Goal: Task Accomplishment & Management: Use online tool/utility

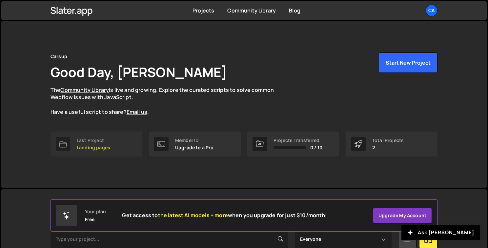
scroll to position [90, 0]
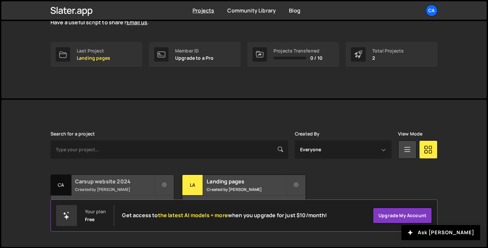
click at [104, 179] on h2 "Carsup website 2024" at bounding box center [114, 181] width 79 height 7
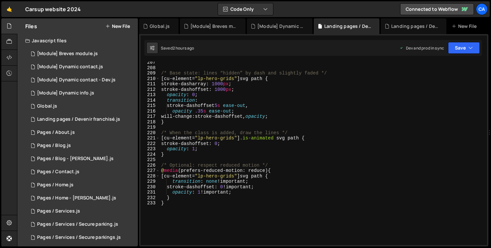
scroll to position [1167, 0]
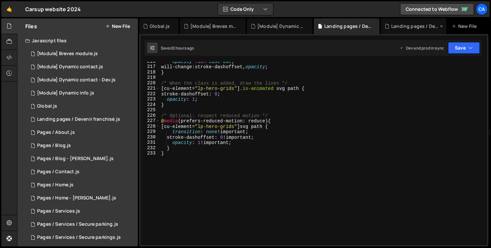
click at [392, 26] on div "Landing pages / Devenir franchisé.js" at bounding box center [414, 26] width 47 height 7
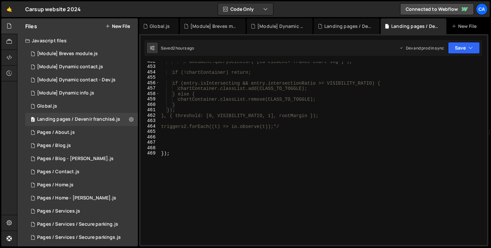
scroll to position [2445, 0]
click at [208, 143] on div ": document.querySelector('[cu-element="france-chart-svg"]'); if (!chartContaine…" at bounding box center [322, 156] width 324 height 194
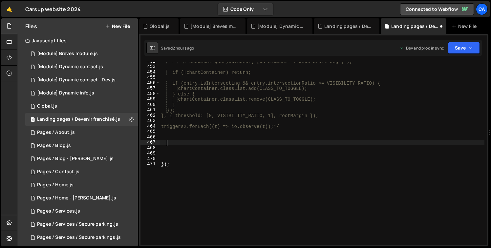
paste textarea "}"
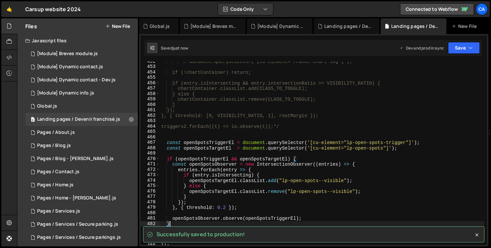
type textarea "}"
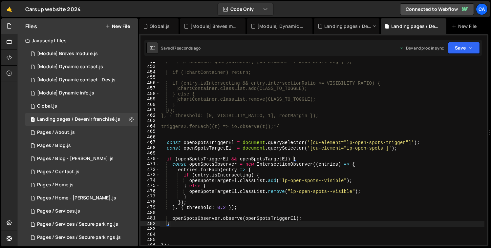
click at [337, 21] on div "Landing pages / Devenir franchisé.css" at bounding box center [347, 26] width 66 height 16
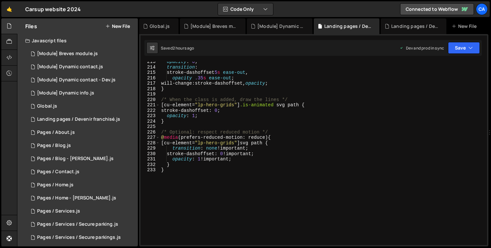
scroll to position [1137, 0]
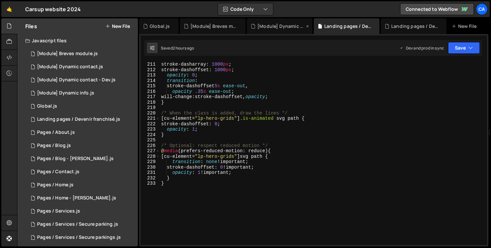
click at [285, 29] on div "[Module] Dynamic contact.js" at bounding box center [280, 26] width 47 height 7
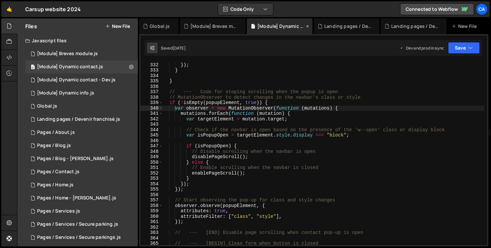
click at [307, 26] on icon at bounding box center [307, 26] width 5 height 7
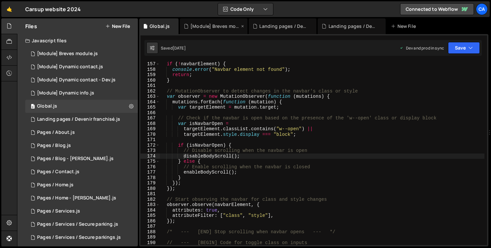
click at [230, 29] on div "[Module] Breves module.js" at bounding box center [214, 26] width 49 height 7
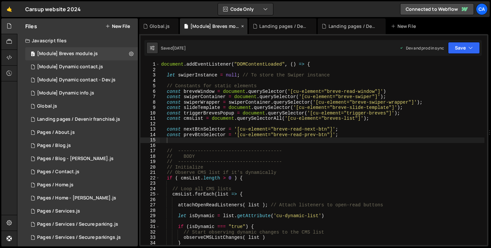
click at [243, 27] on icon at bounding box center [242, 26] width 5 height 7
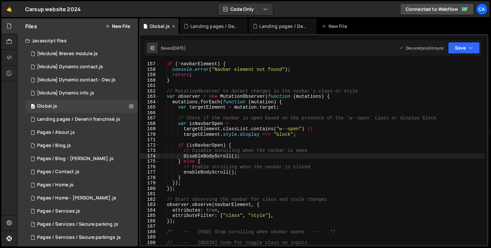
click at [173, 27] on icon at bounding box center [173, 26] width 5 height 7
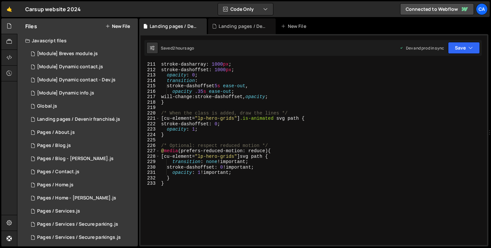
type textarea "}"
click at [207, 186] on div "stroke-dasharray : 1000 px ; stroke-dashoffset : 1000 px ; opacity : 0 ; transi…" at bounding box center [322, 159] width 324 height 194
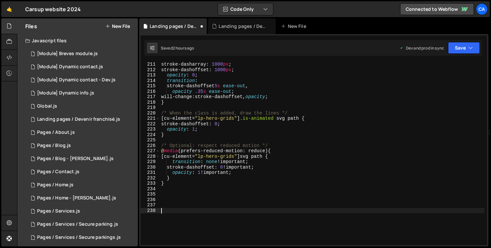
paste textarea "cu-element="lp-open-spots""
paste textarea "lp-open-spots--visible"
type textarea "[cu-element="lp-open-spots"].lp-open-spots--visible {"
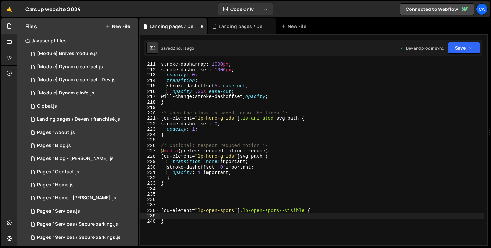
scroll to position [0, 0]
click at [261, 232] on div "stroke-dasharray : 1000 px ; stroke-dashoffset : 1000 px ; opacity : 0 ; transi…" at bounding box center [322, 159] width 324 height 194
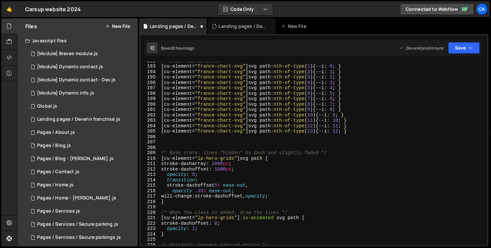
scroll to position [952, 0]
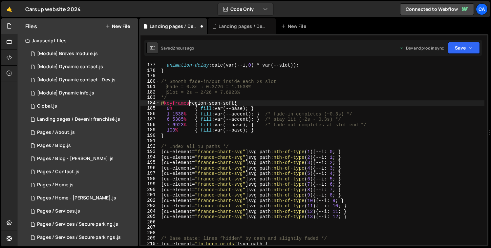
click at [190, 104] on div "animation : region-scan-soft var(--duration) linear infinite both ; animation-d…" at bounding box center [322, 154] width 324 height 194
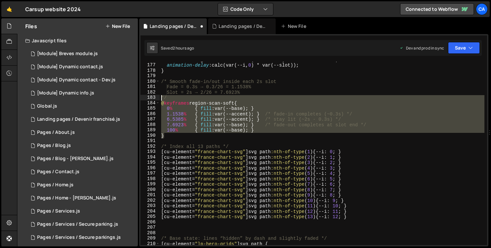
drag, startPoint x: 165, startPoint y: 125, endPoint x: 152, endPoint y: 100, distance: 28.3
click at [152, 100] on div "@keyframes region-scan-soft{ 176 177 178 179 180 181 182 183 184 185 186 187 18…" at bounding box center [313, 153] width 346 height 183
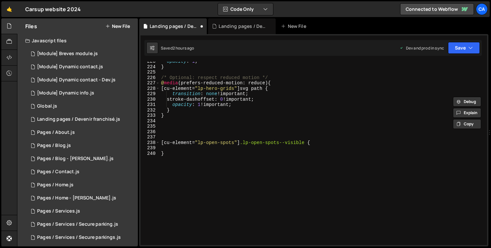
click at [192, 164] on div "opacity : 1 ; } /* Optional: respect reduced motion */ @ media (prefers-reduced…" at bounding box center [322, 156] width 324 height 194
type textarea "}"
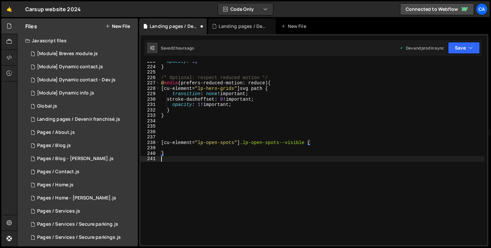
paste textarea "}"
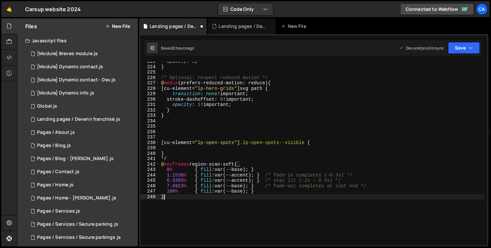
click at [178, 158] on div "opacity : 1 ; } /* Optional: respect reduced motion */ @ media (prefers-reduced…" at bounding box center [322, 156] width 324 height 194
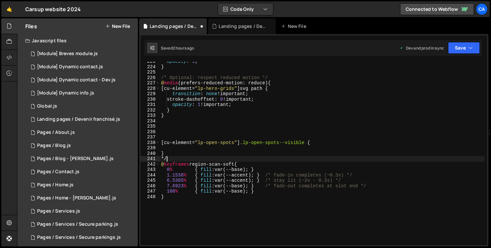
type textarea "*"
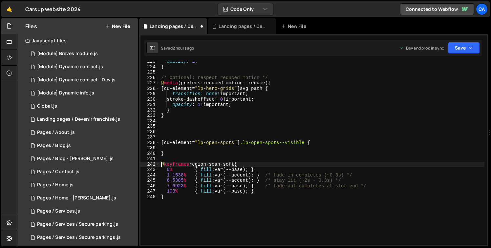
click at [201, 165] on div "opacity : 1 ; } /* Optional: respect reduced motion */ @ media (prefers-reduced…" at bounding box center [322, 156] width 324 height 194
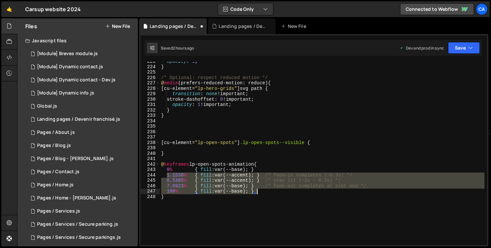
drag, startPoint x: 166, startPoint y: 176, endPoint x: 269, endPoint y: 190, distance: 104.0
click at [269, 190] on div "opacity : 1 ; } /* Optional: respect reduced motion */ @ media (prefers-reduced…" at bounding box center [322, 156] width 324 height 194
click at [170, 177] on div "opacity : 1 ; } /* Optional: respect reduced motion */ @ media (prefers-reduced…" at bounding box center [322, 153] width 324 height 183
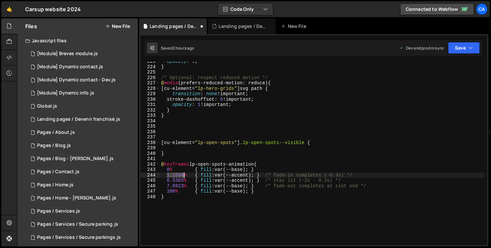
drag, startPoint x: 167, startPoint y: 176, endPoint x: 182, endPoint y: 177, distance: 15.1
click at [182, 177] on div "opacity : 1 ; } /* Optional: respect reduced motion */ @ media (prefers-reduced…" at bounding box center [322, 156] width 324 height 194
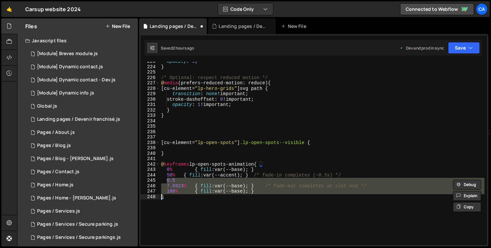
scroll to position [0, 0]
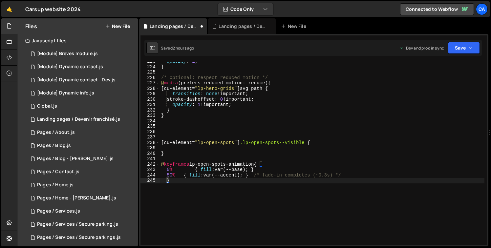
type textarea "}"
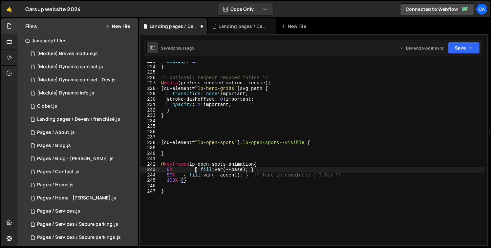
click at [194, 169] on div "opacity : 1 ; } /* Optional: respect reduced motion */ @ media (prefers-reduced…" at bounding box center [322, 156] width 324 height 194
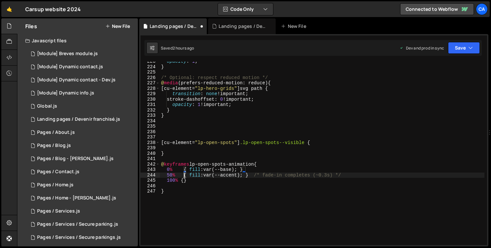
click at [185, 176] on div "opacity : 1 ; } /* Optional: respect reduced motion */ @ media (prefers-reduced…" at bounding box center [322, 156] width 324 height 194
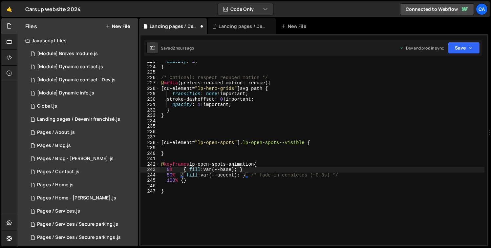
click at [184, 171] on div "opacity : 1 ; } /* Optional: respect reduced motion */ @ media (prefers-reduced…" at bounding box center [322, 156] width 324 height 194
click at [181, 175] on div "opacity : 1 ; } /* Optional: respect reduced motion */ @ media (prefers-reduced…" at bounding box center [322, 156] width 324 height 194
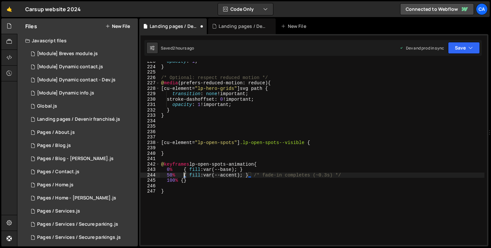
click at [182, 182] on div "opacity : 1 ; } /* Optional: respect reduced motion */ @ media (prefers-reduced…" at bounding box center [322, 156] width 324 height 194
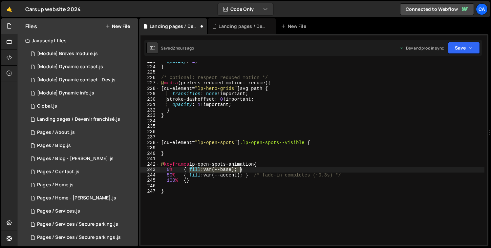
drag, startPoint x: 194, startPoint y: 171, endPoint x: 239, endPoint y: 172, distance: 44.9
click at [239, 172] on div "opacity : 1 ; } /* Optional: respect reduced motion */ @ media (prefers-reduced…" at bounding box center [322, 156] width 324 height 194
click at [228, 170] on div "opacity : 1 ; } /* Optional: respect reduced motion */ @ media (prefers-reduced…" at bounding box center [322, 156] width 324 height 194
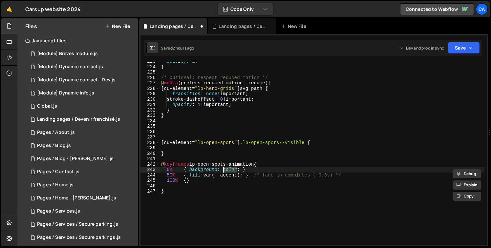
drag, startPoint x: 218, startPoint y: 168, endPoint x: 219, endPoint y: 173, distance: 4.5
click at [218, 168] on div "opacity : 1 ; } /* Optional: respect reduced motion */ @ media (prefers-reduced…" at bounding box center [322, 156] width 324 height 194
paste textarea "var(--custom-available--success)"
click at [230, 227] on div "opacity : 1 ; } /* Optional: respect reduced motion */ @ media (prefers-reduced…" at bounding box center [322, 156] width 324 height 194
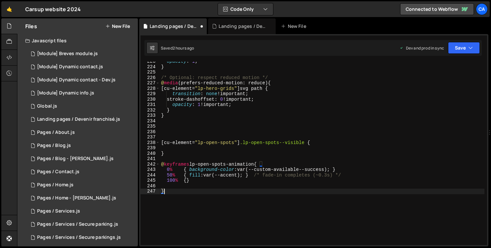
scroll to position [0, 0]
click at [230, 227] on div "opacity : 1 ; } /* Optional: respect reduced motion */ @ media (prefers-reduced…" at bounding box center [322, 156] width 324 height 194
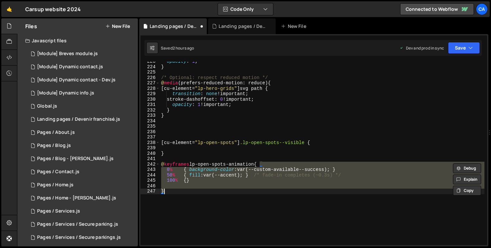
click at [194, 181] on div "opacity : 1 ; } /* Optional: respect reduced motion */ @ media (prefers-reduced…" at bounding box center [322, 153] width 324 height 183
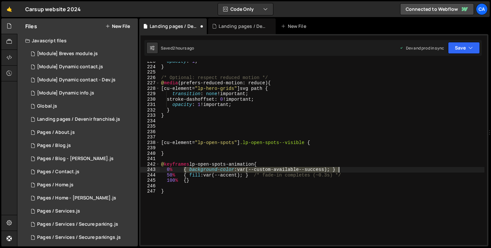
drag, startPoint x: 185, startPoint y: 170, endPoint x: 359, endPoint y: 171, distance: 173.9
click at [359, 171] on div "opacity : 1 ; } /* Optional: respect reduced motion */ @ media (prefers-reduced…" at bounding box center [322, 156] width 324 height 194
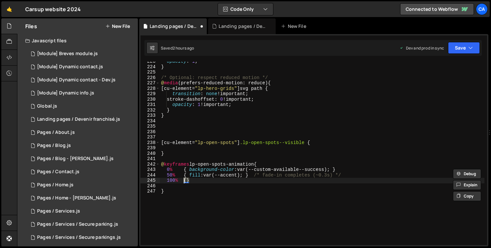
drag, startPoint x: 194, startPoint y: 180, endPoint x: 185, endPoint y: 179, distance: 9.5
click at [185, 179] on div "opacity : 1 ; } /* Optional: respect reduced motion */ @ media (prefers-reduced…" at bounding box center [322, 156] width 324 height 194
paste textarea "background-color: var(--custom-available--success);"
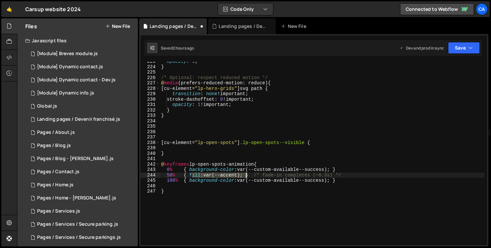
drag, startPoint x: 191, startPoint y: 176, endPoint x: 245, endPoint y: 177, distance: 54.1
click at [245, 177] on div "opacity : 1 ; } /* Optional: respect reduced motion */ @ media (prefers-reduced…" at bounding box center [322, 156] width 324 height 194
paste textarea "{ background-color: var(--custom-available--success); }"
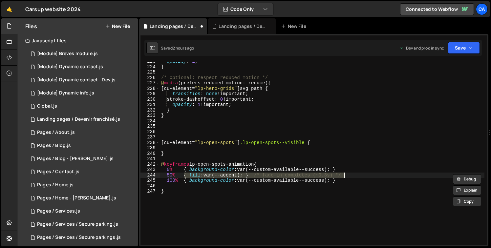
drag, startPoint x: 185, startPoint y: 174, endPoint x: 353, endPoint y: 175, distance: 168.0
click at [353, 175] on div "opacity : 1 ; } /* Optional: respect reduced motion */ @ media (prefers-reduced…" at bounding box center [322, 156] width 324 height 194
paste textarea "background-color: var(--custom-available--success); }"
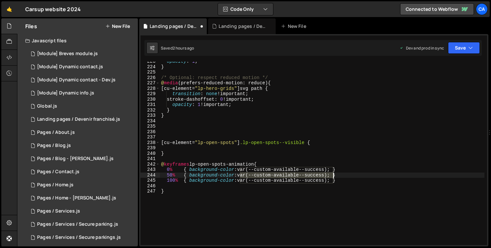
drag, startPoint x: 240, startPoint y: 176, endPoint x: 332, endPoint y: 176, distance: 91.2
click at [332, 176] on div "opacity : 1 ; } /* Optional: respect reduced motion */ @ media (prefers-reduced…" at bounding box center [322, 156] width 324 height 194
paste textarea "#0090271a"
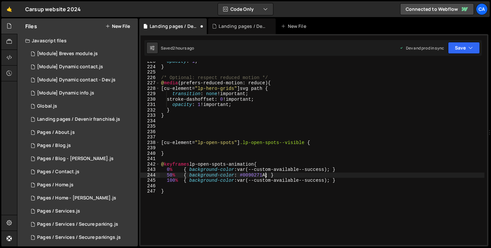
click at [187, 191] on div "opacity : 1 ; } /* Optional: respect reduced motion */ @ media (prefers-reduced…" at bounding box center [322, 156] width 324 height 194
type textarea "}"
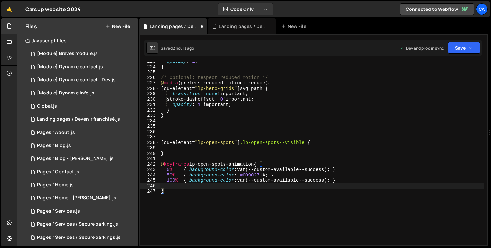
click at [188, 188] on div "opacity : 1 ; } /* Optional: respect reduced motion */ @ media (prefers-reduced…" at bounding box center [322, 156] width 324 height 194
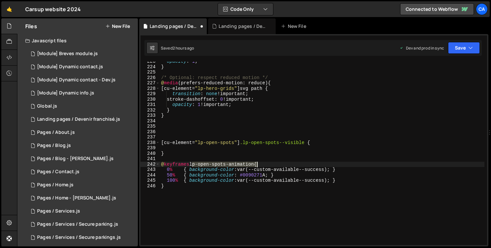
drag, startPoint x: 191, startPoint y: 165, endPoint x: 258, endPoint y: 165, distance: 66.6
click at [258, 165] on div "opacity : 1 ; } /* Optional: respect reduced motion */ @ media (prefers-reduced…" at bounding box center [322, 156] width 324 height 194
type textarea "@keyframes lp-open-spots-animation {"
click at [218, 146] on div "opacity : 1 ; } /* Optional: respect reduced motion */ @ media (prefers-reduced…" at bounding box center [322, 156] width 324 height 194
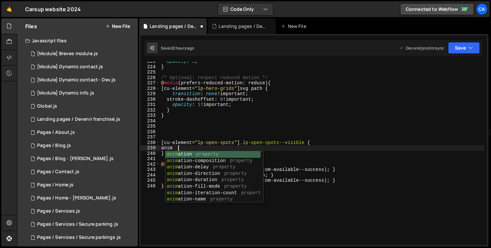
scroll to position [0, 1]
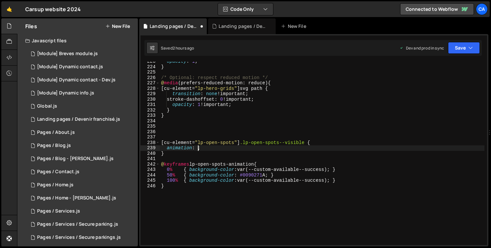
paste textarea "lp-open-spots-animation"
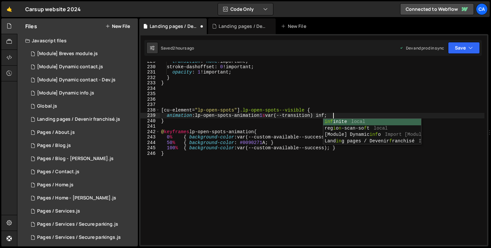
scroll to position [0, 12]
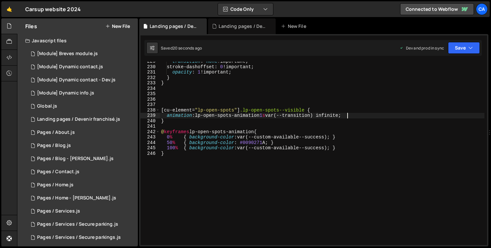
click at [307, 109] on div "transition : none !important ; stroke-dashoffset : 0 !important ; opacity : 1 !…" at bounding box center [322, 156] width 324 height 194
paste textarea "tag-open__light"
click at [335, 139] on div "transition : none !important ; stroke-dashoffset : 0 !important ; opacity : 1 !…" at bounding box center [322, 156] width 324 height 194
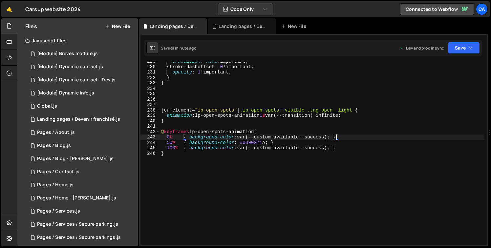
paste textarea "box-shadow: 0 0 8px transparent;"
click at [271, 144] on div "transition : none !important ; stroke-dashoffset : 0 !important ; opacity : 1 !…" at bounding box center [322, 156] width 324 height 194
paste textarea "box-shadow: 0 0 8px transparent;"
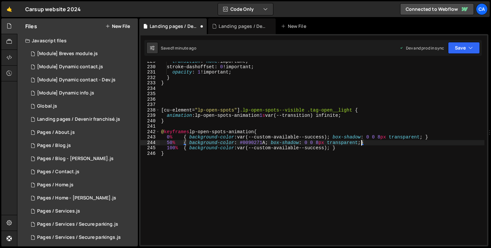
scroll to position [0, 14]
drag, startPoint x: 337, startPoint y: 138, endPoint x: 426, endPoint y: 139, distance: 89.2
click at [426, 139] on div "transition : none !important ; stroke-dashoffset : 0 !important ; opacity : 1 !…" at bounding box center [322, 156] width 324 height 194
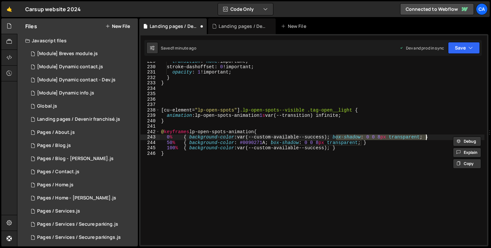
scroll to position [0, 12]
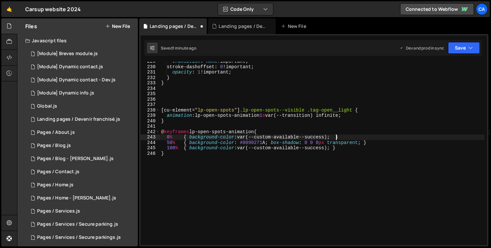
click at [268, 116] on div "transition : none !important ; stroke-dashoffset : 0 !important ; opacity : 1 !…" at bounding box center [322, 156] width 324 height 194
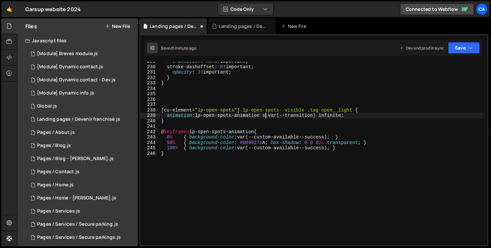
scroll to position [0, 8]
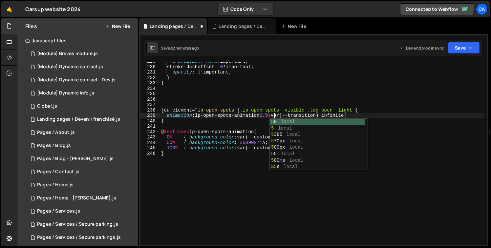
click at [250, 138] on div "transition : none !important ; stroke-dashoffset : 0 !important ; opacity : 1 !…" at bounding box center [322, 156] width 324 height 194
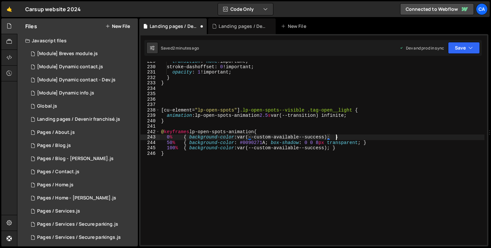
click at [335, 137] on div "transition : none !important ; stroke-dashoffset : 0 !important ; opacity : 1 !…" at bounding box center [322, 156] width 324 height 194
paste textarea "0 0 8px #009027;"
drag, startPoint x: 336, startPoint y: 138, endPoint x: 414, endPoint y: 138, distance: 77.8
click at [414, 138] on div "transition : none !important ; stroke-dashoffset : 0 !important ; opacity : 1 !…" at bounding box center [322, 156] width 324 height 194
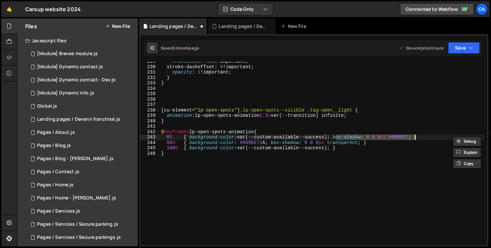
drag, startPoint x: 336, startPoint y: 149, endPoint x: 335, endPoint y: 154, distance: 4.6
click at [336, 149] on div "transition : none !important ; stroke-dashoffset : 0 !important ; opacity : 1 !…" at bounding box center [322, 156] width 324 height 194
paste textarea "box-shadow: 0 0 8px #009027;"
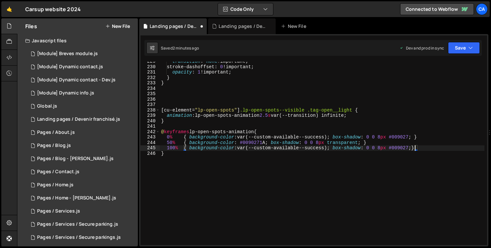
scroll to position [0, 18]
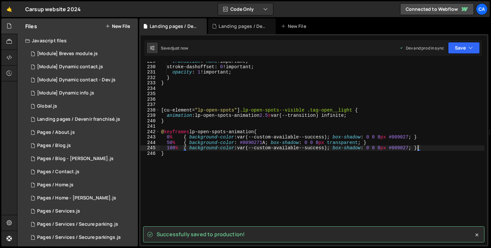
type textarea "100% { background-color: var(--custom-available--success); box-shadow: 0 0 8px …"
